Goal: Information Seeking & Learning: Learn about a topic

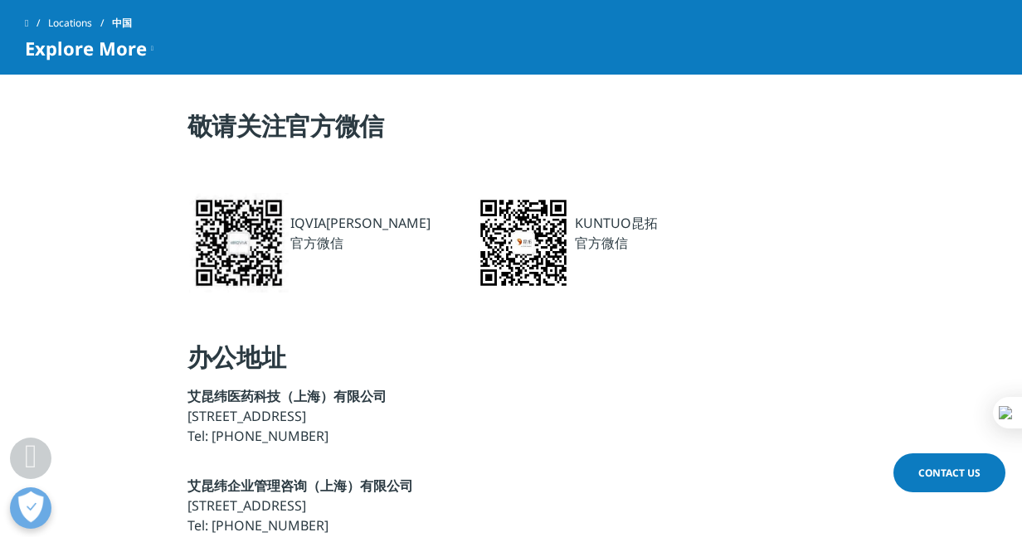
scroll to position [1327, 0]
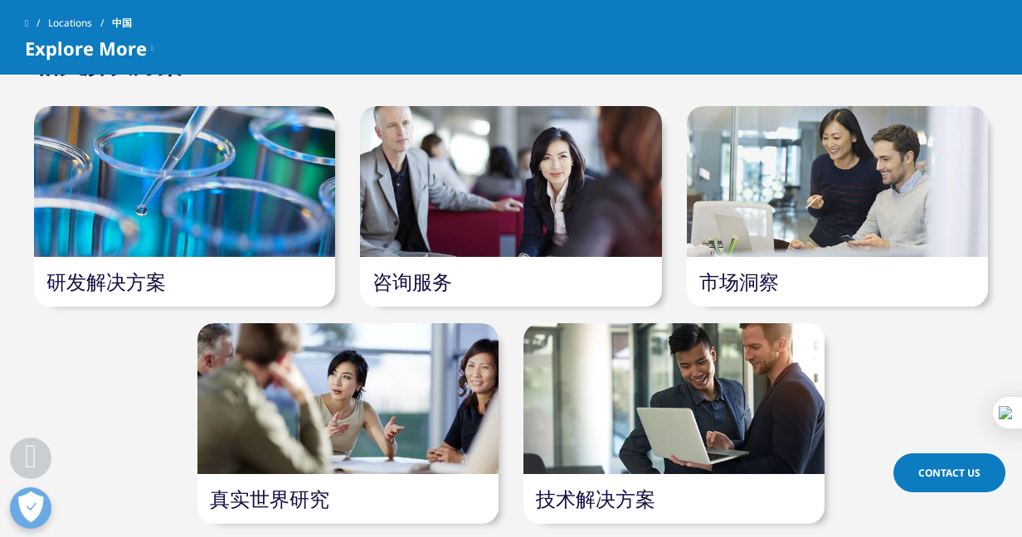
click at [788, 286] on div "市场洞察" at bounding box center [837, 282] width 301 height 50
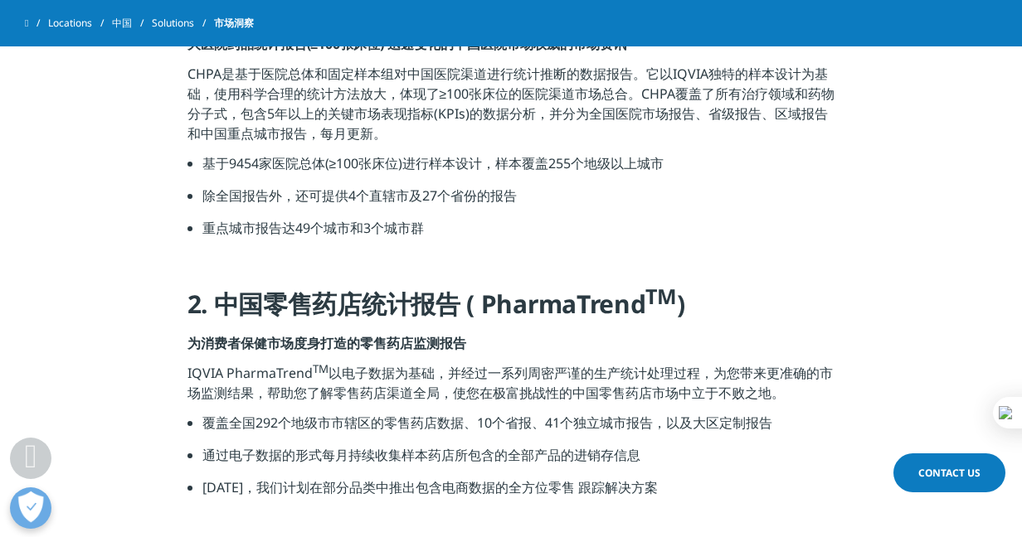
scroll to position [912, 0]
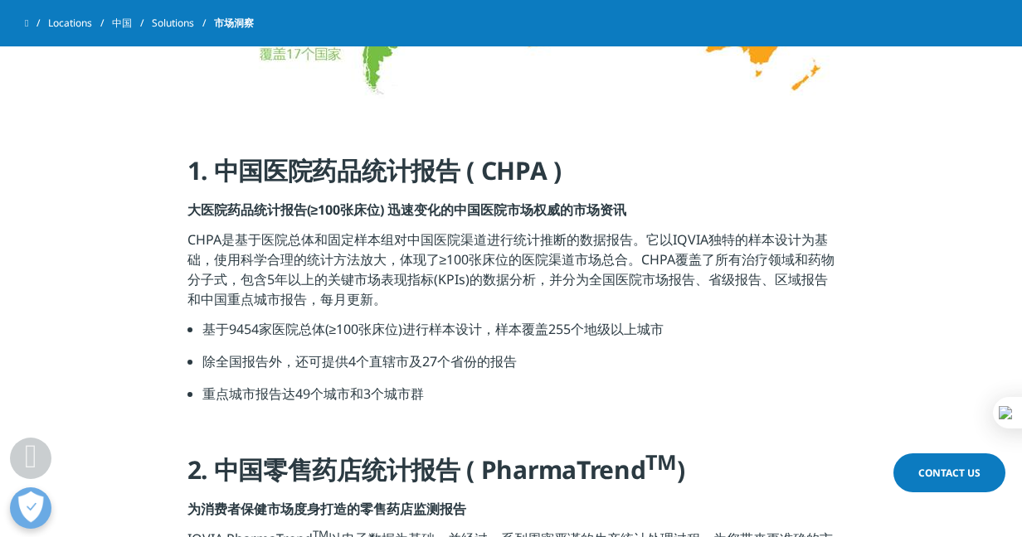
click at [299, 395] on li "重点城市报告达49个城市和3个城市群" at bounding box center [518, 400] width 633 height 32
click at [328, 262] on p "CHPA是基于医院总体和固定样本组对中国医院渠道进行统计推断的数据报告。它以IQVIA独特的样本设计为基础，使用科学合理的统计方法放大，体现了≥100张床位的…" at bounding box center [511, 275] width 648 height 90
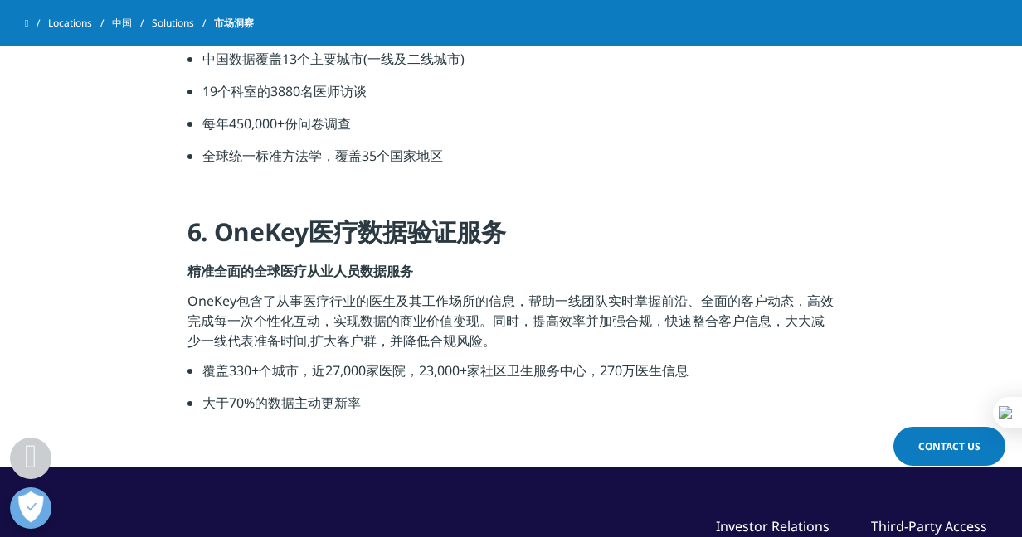
scroll to position [2239, 0]
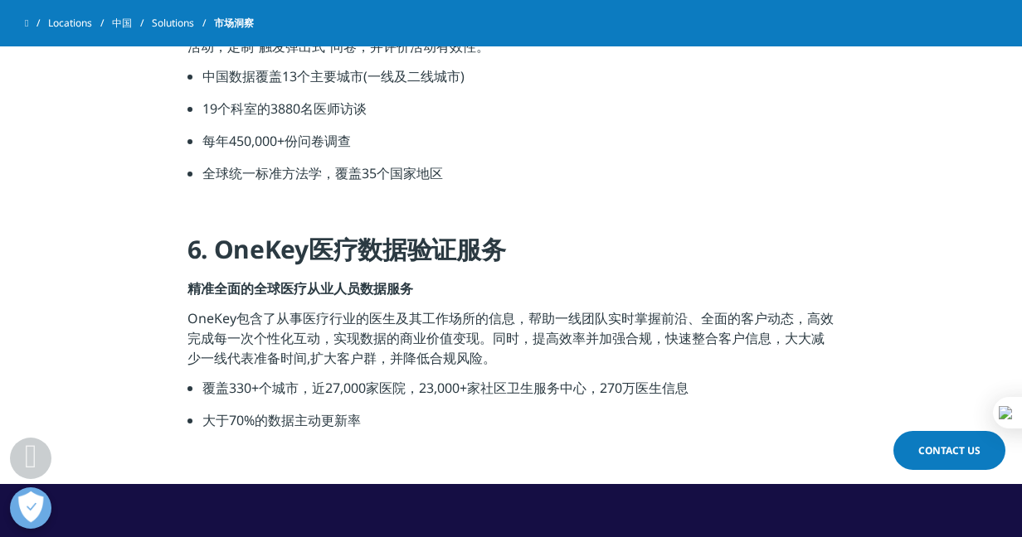
click at [926, 446] on span "Contact Us" at bounding box center [949, 451] width 62 height 14
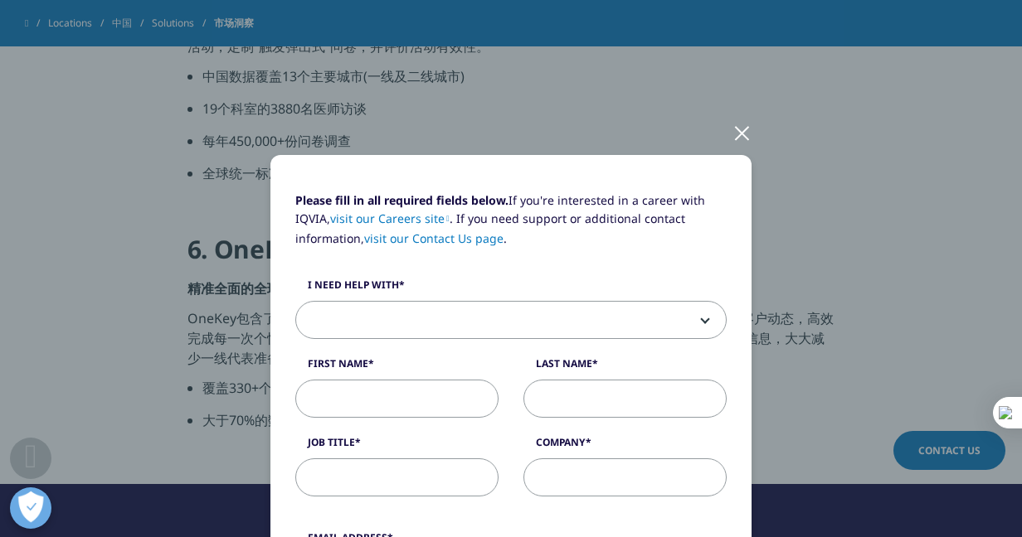
click at [744, 138] on div at bounding box center [741, 132] width 19 height 46
